Goal: Submit feedback/report problem

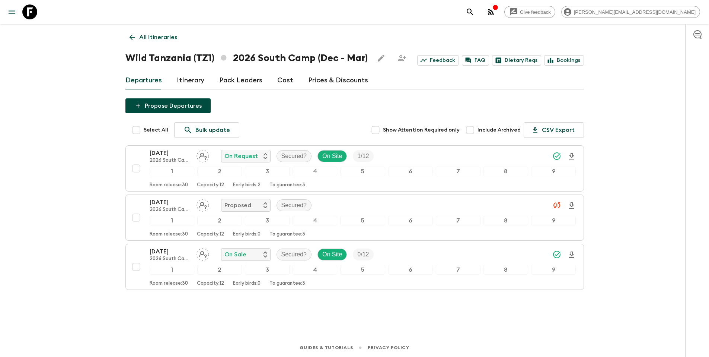
click at [496, 13] on icon "button" at bounding box center [491, 11] width 9 height 9
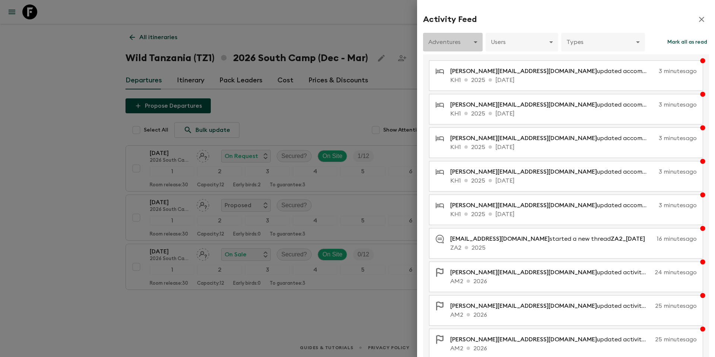
click at [473, 43] on body "Give feedback [PERSON_NAME][EMAIL_ADDRESS][DOMAIN_NAME] All itineraries Wild [G…" at bounding box center [357, 178] width 715 height 357
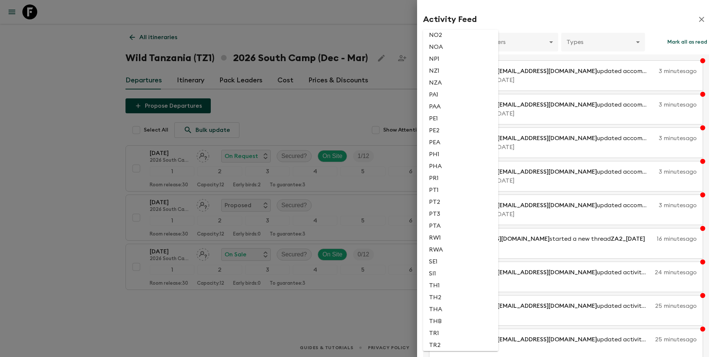
scroll to position [1651, 0]
click at [447, 150] on li "TZ1" at bounding box center [460, 151] width 75 height 12
type input "8903390d-688c-4468-9791-6854f0fcb785"
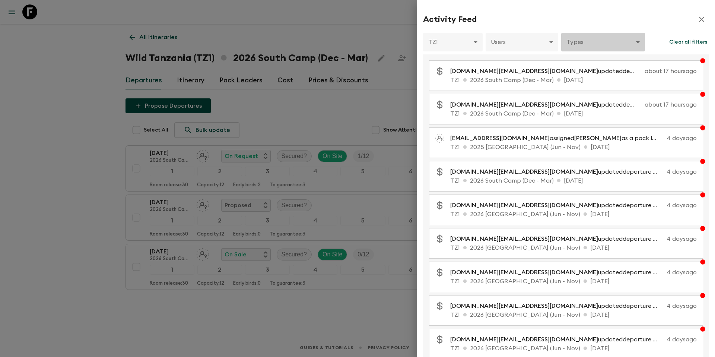
click at [601, 41] on body "Give feedback [PERSON_NAME][EMAIL_ADDRESS][DOMAIN_NAME] All itineraries Wild [G…" at bounding box center [357, 178] width 715 height 357
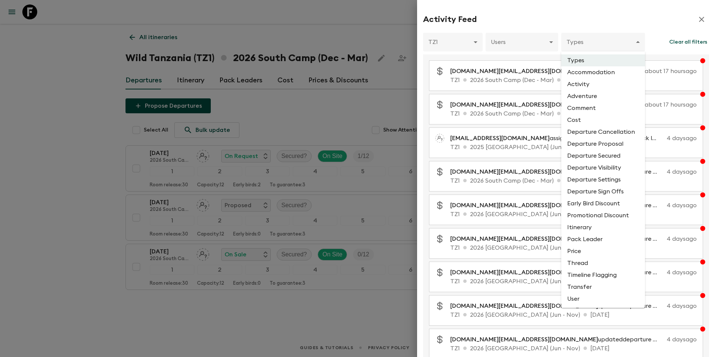
click at [618, 182] on li "Departure Settings" at bounding box center [603, 180] width 84 height 12
type input "DEPARTURE_SETTINGS"
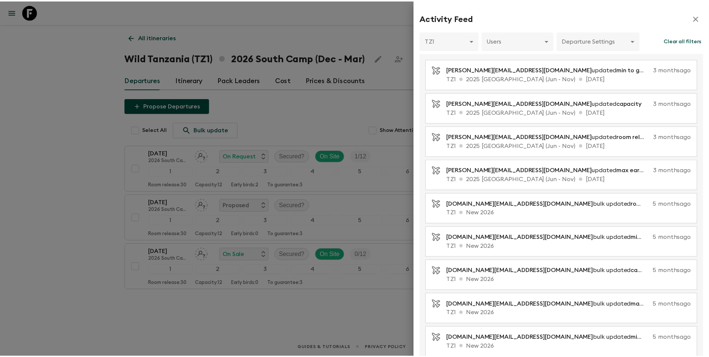
scroll to position [0, 0]
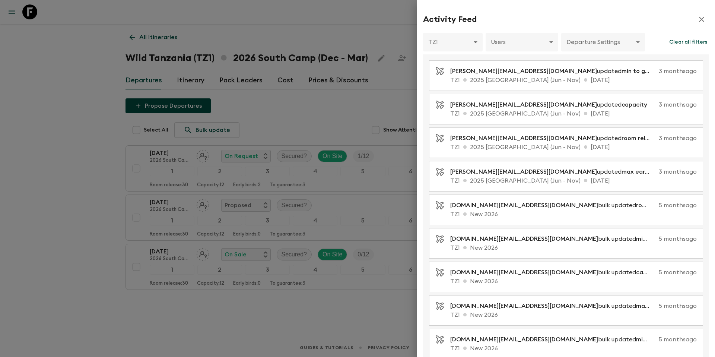
click at [303, 115] on div at bounding box center [357, 178] width 715 height 357
